Goal: Navigation & Orientation: Understand site structure

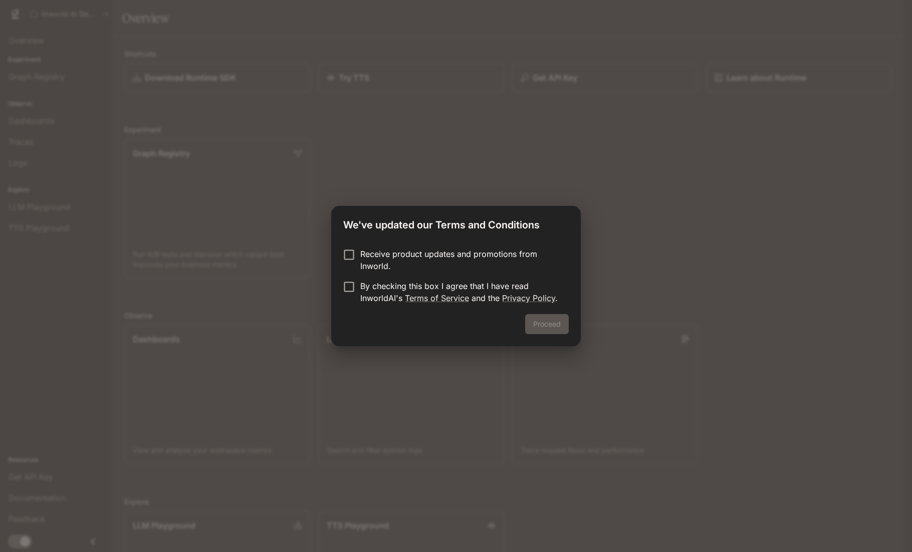
click at [401, 289] on p "By checking this box I agree that I have read InworldAI's Terms of Service and …" at bounding box center [460, 292] width 200 height 24
click at [553, 327] on button "Proceed" at bounding box center [547, 324] width 44 height 20
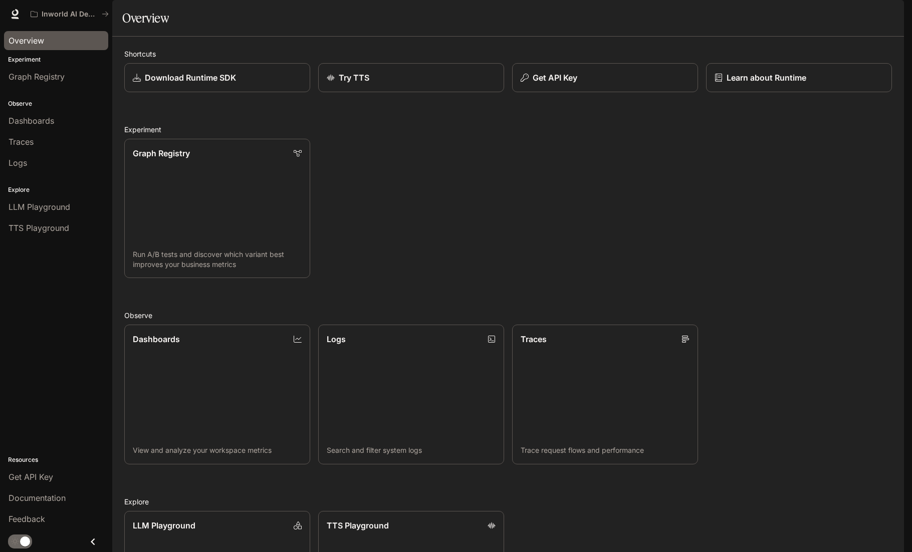
click at [24, 39] on span "Overview" at bounding box center [27, 41] width 36 height 12
click at [42, 121] on span "Dashboards" at bounding box center [32, 121] width 46 height 12
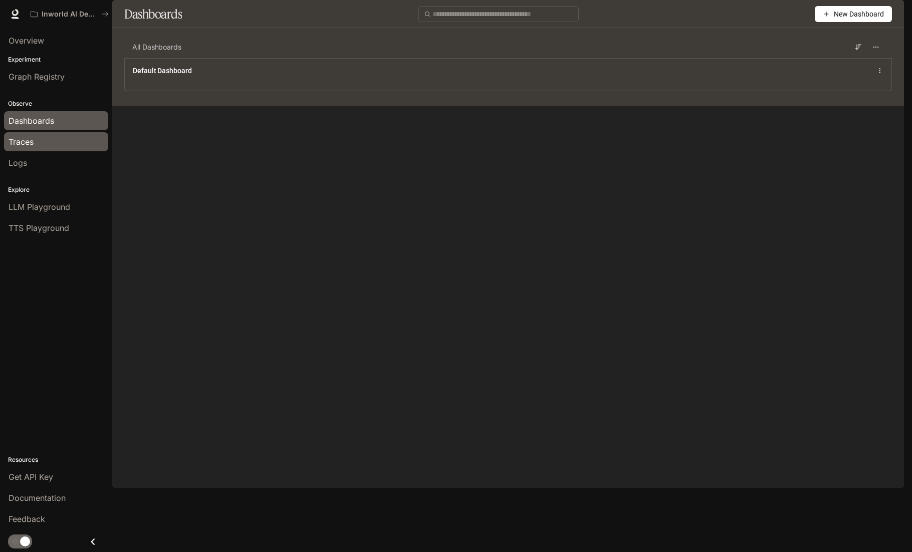
click at [30, 144] on span "Traces" at bounding box center [21, 142] width 25 height 12
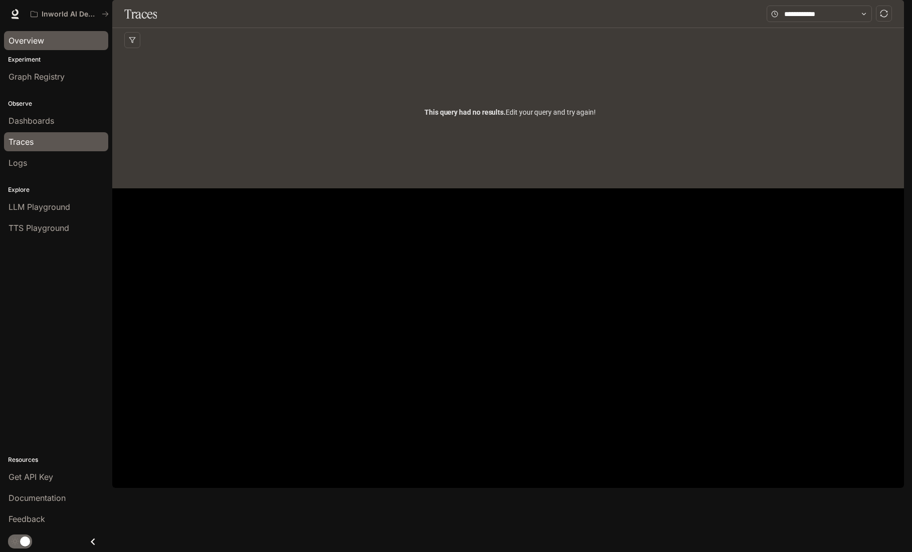
click at [32, 43] on span "Overview" at bounding box center [27, 41] width 36 height 12
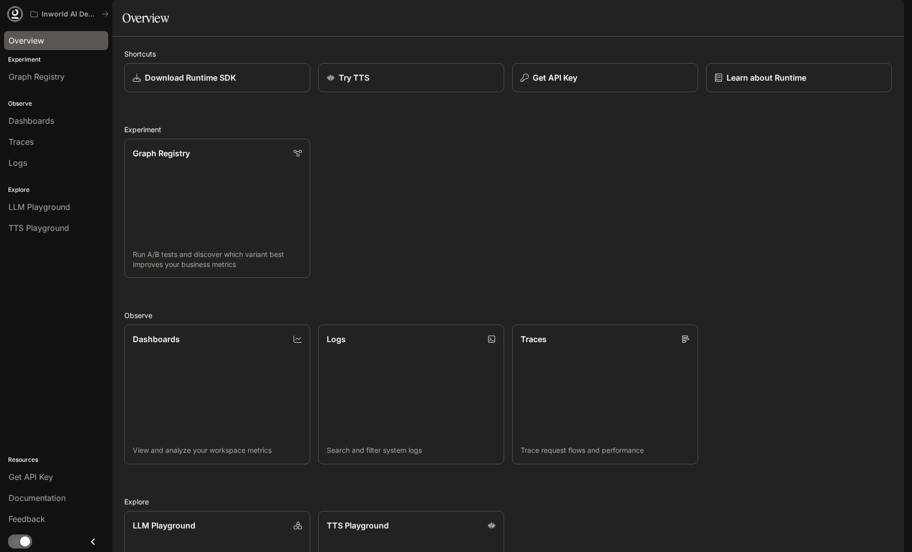
click at [13, 10] on icon at bounding box center [15, 14] width 10 height 10
